Goal: Task Accomplishment & Management: Manage account settings

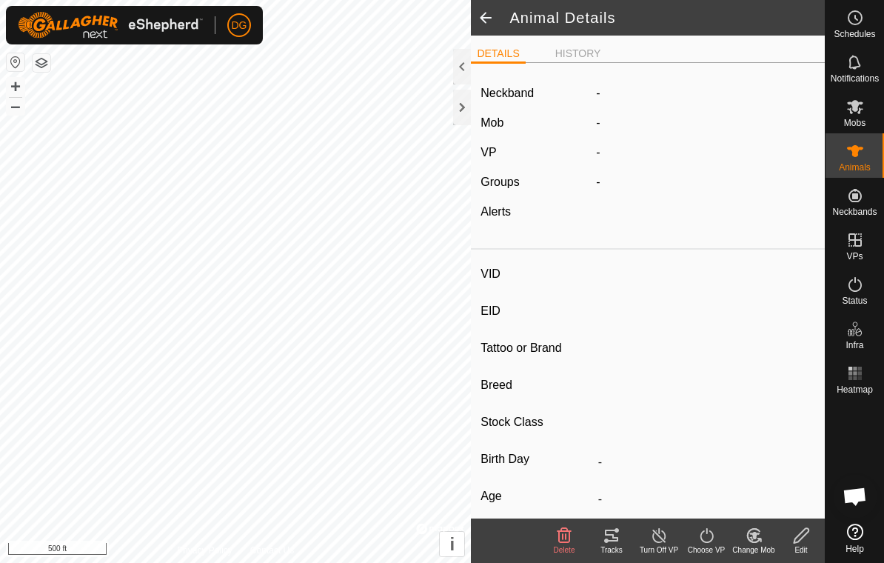
type input "24F1"
type input "-"
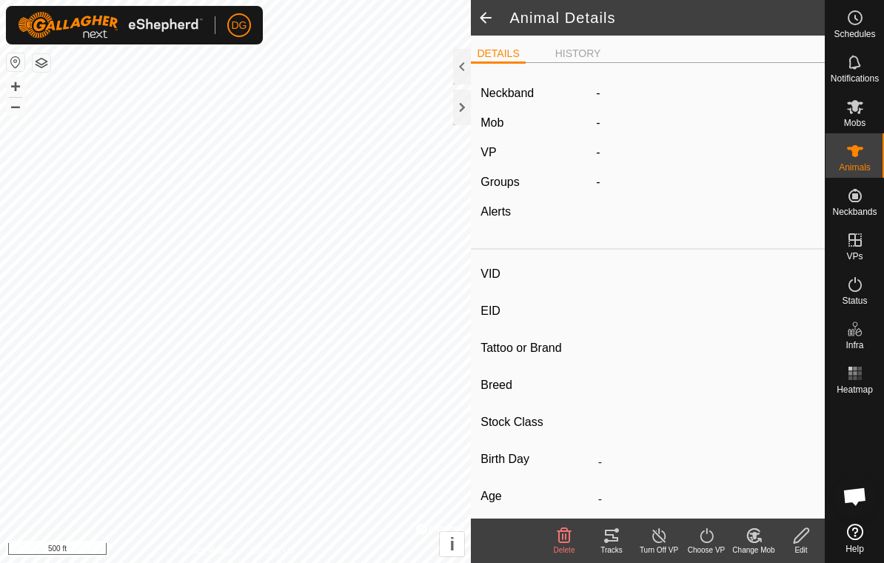
type input "0 kg"
type input "-"
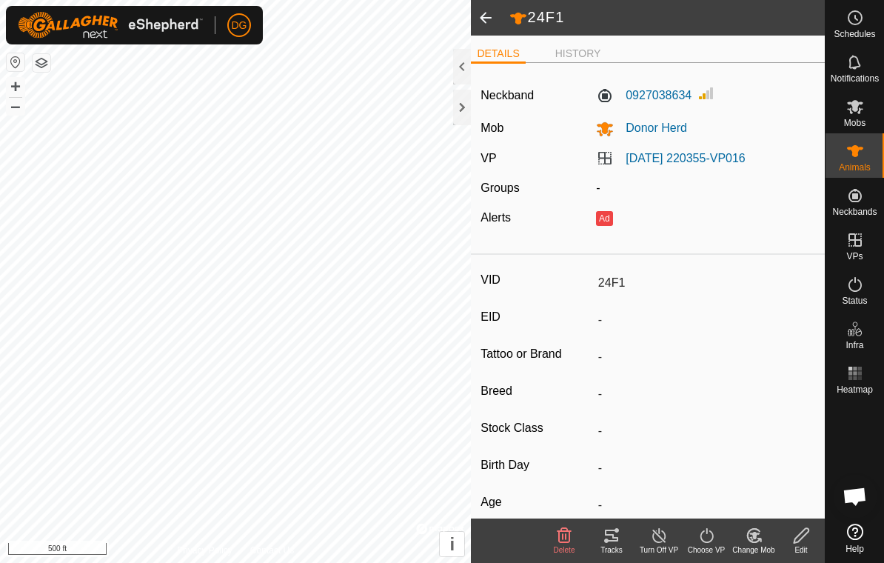
click at [800, 538] on icon at bounding box center [801, 535] width 19 height 18
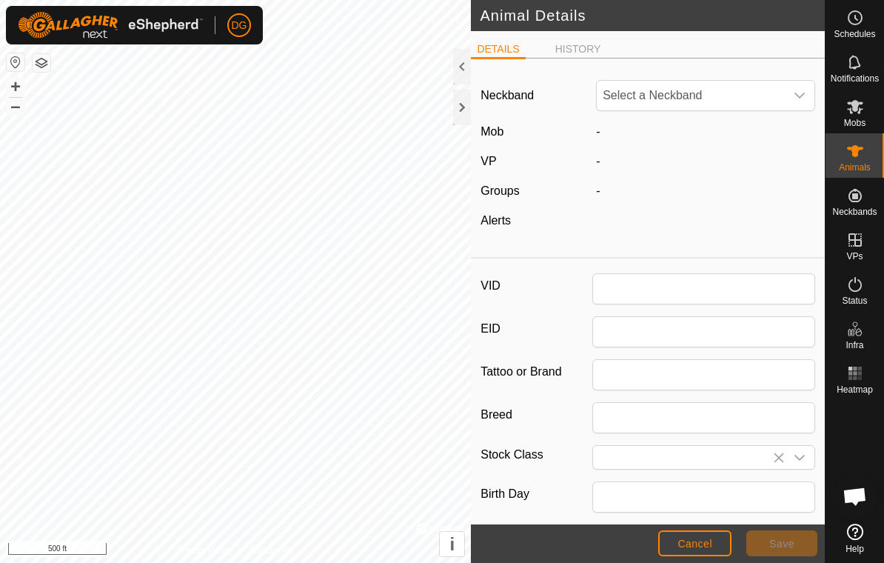
type input "24F1"
type input "0"
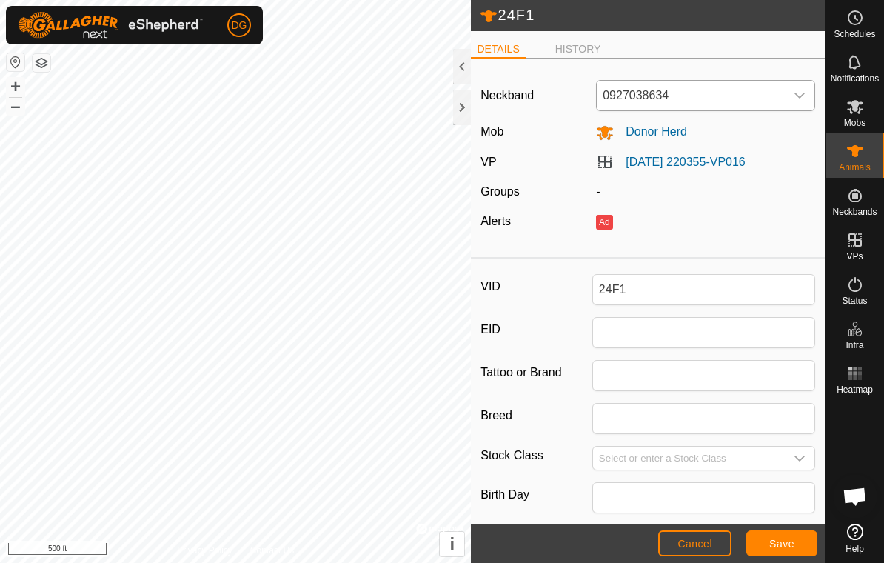
click at [783, 96] on span "0927038634" at bounding box center [691, 96] width 188 height 30
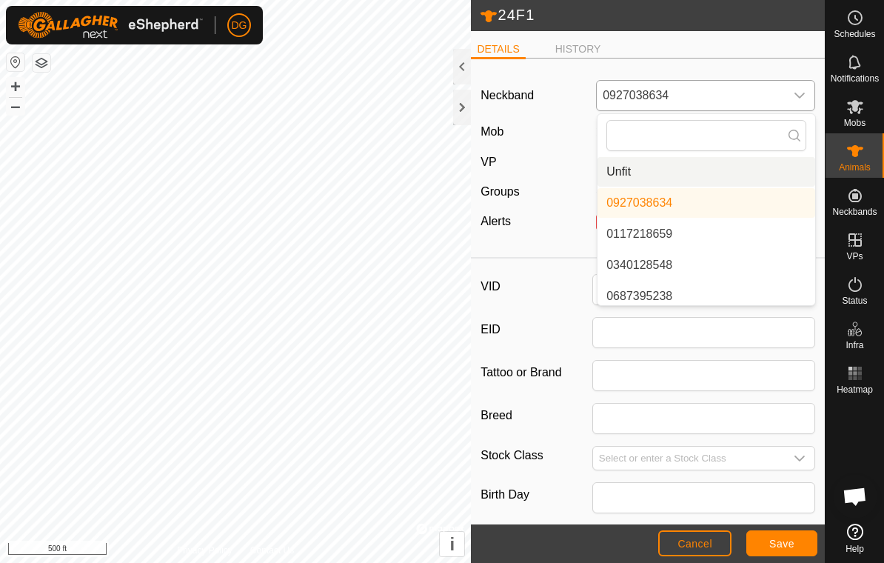
click at [740, 174] on li "Unfit" at bounding box center [707, 172] width 218 height 30
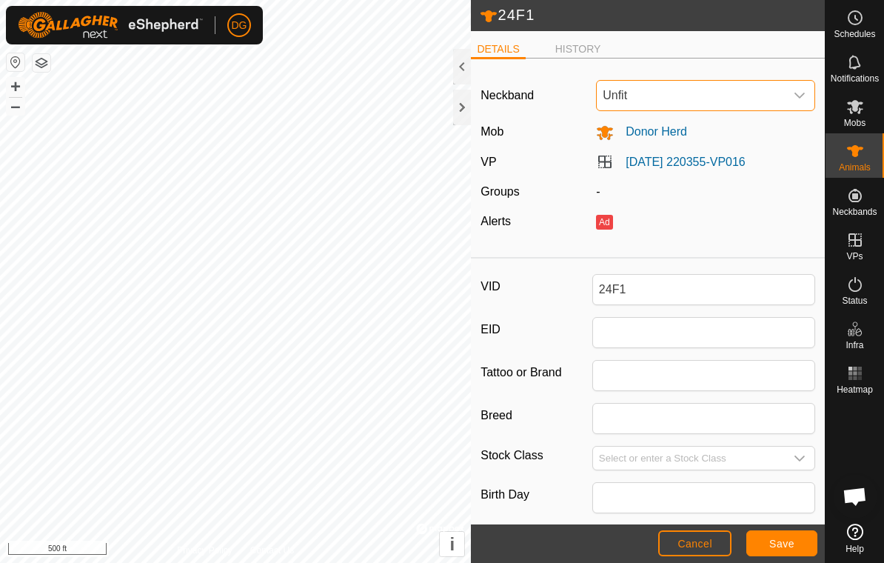
click at [783, 550] on button "Save" at bounding box center [781, 543] width 71 height 26
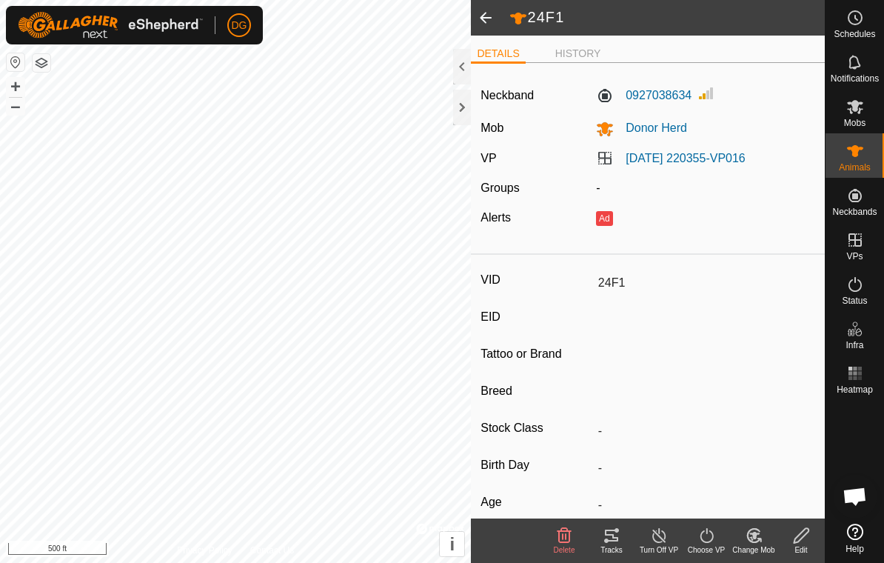
type input "-"
type input "0 kg"
type input "-"
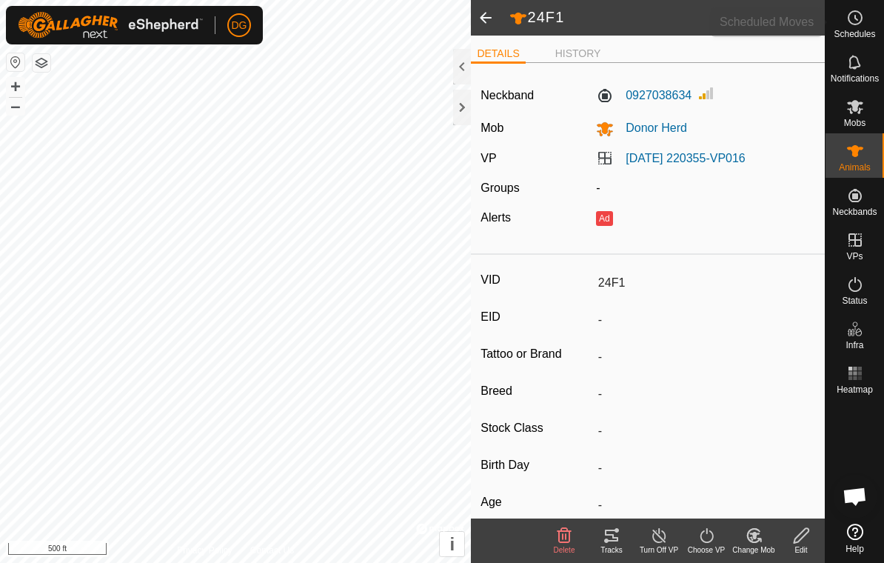
click at [851, 23] on circle at bounding box center [855, 17] width 13 height 13
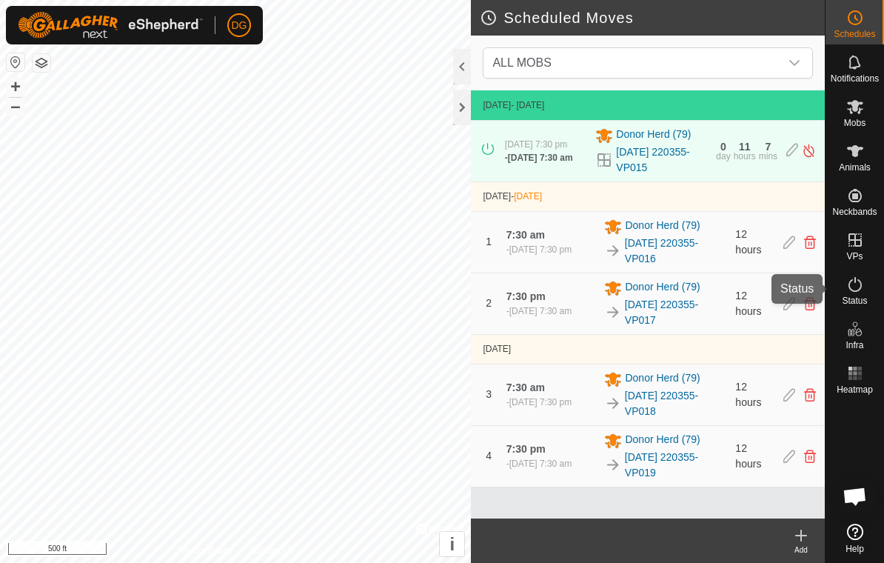
click at [851, 291] on icon at bounding box center [855, 284] width 18 height 18
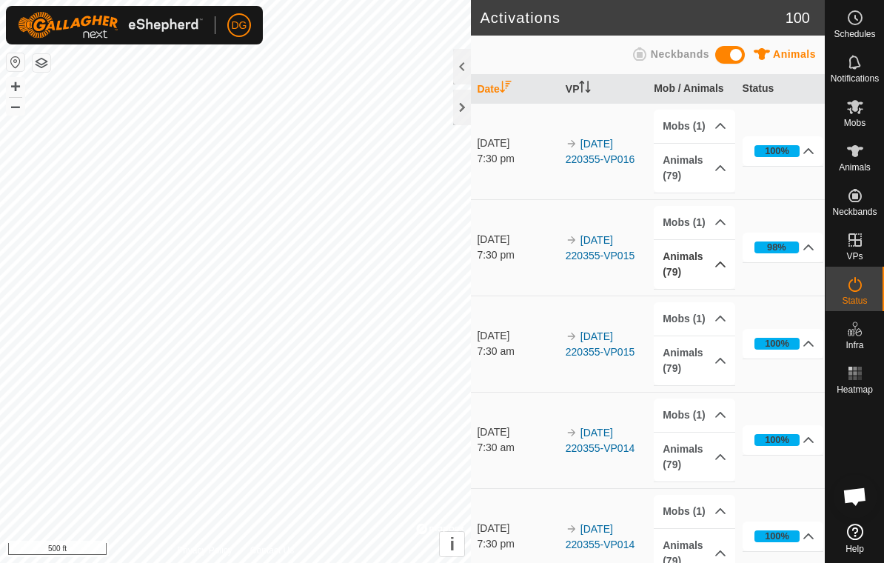
click at [693, 261] on p-accordion-header "Animals (79)" at bounding box center [694, 264] width 81 height 49
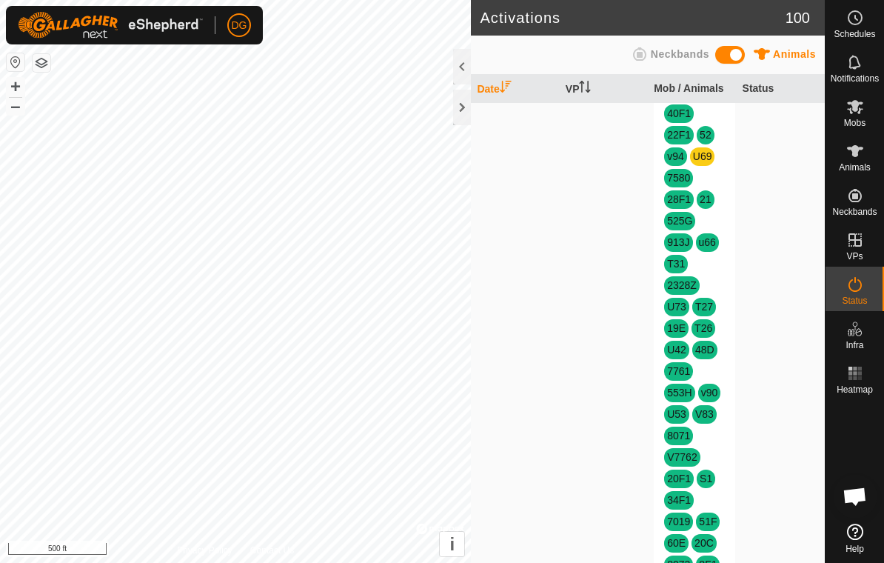
scroll to position [703, 0]
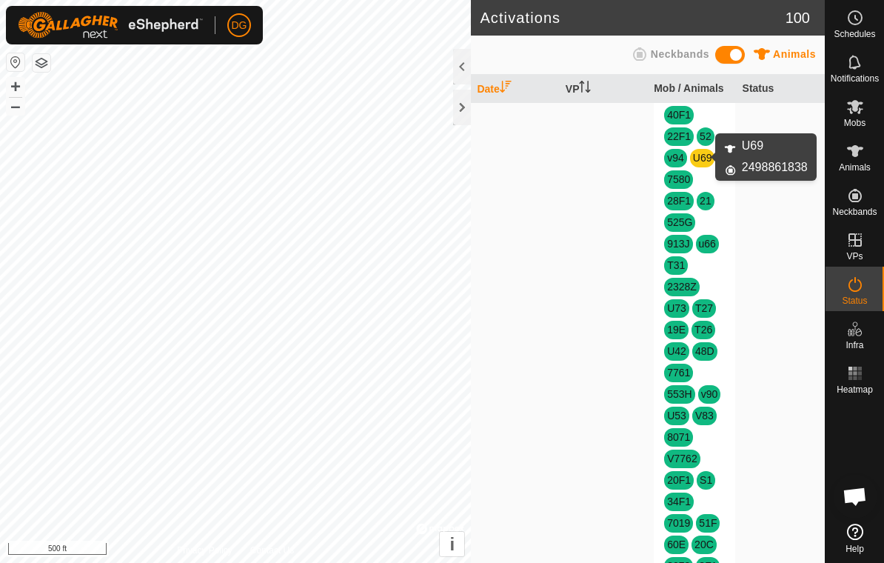
click at [702, 161] on link "U69" at bounding box center [702, 158] width 19 height 12
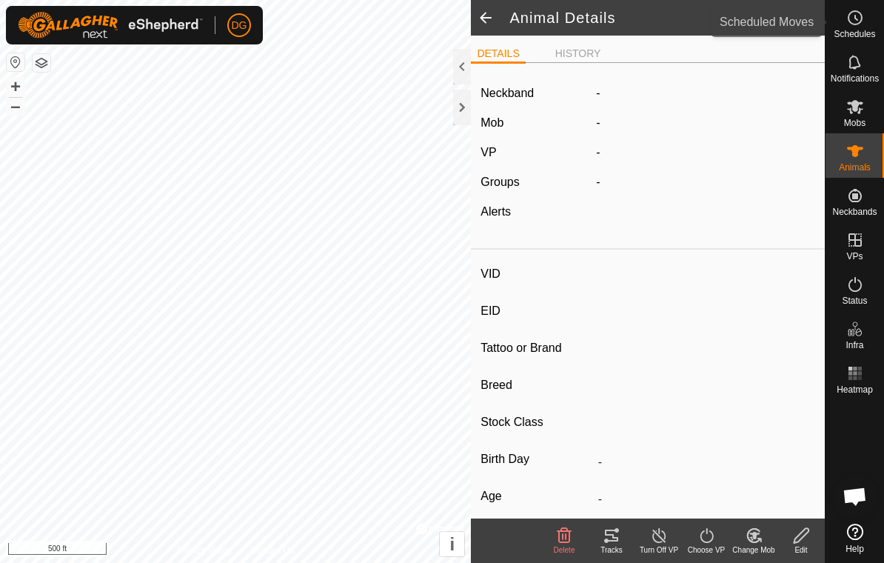
click at [852, 23] on icon at bounding box center [855, 18] width 18 height 18
